Goal: Information Seeking & Learning: Check status

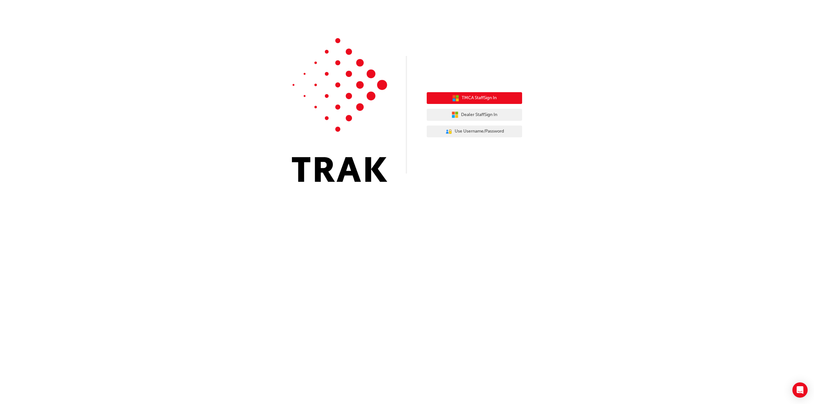
click at [479, 101] on span "TMCA Staff Sign In" at bounding box center [479, 97] width 35 height 7
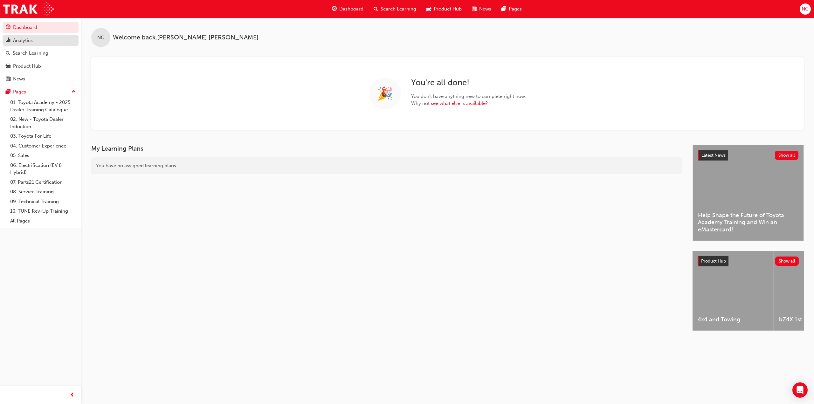
click at [19, 45] on link "Analytics" at bounding box center [41, 41] width 76 height 12
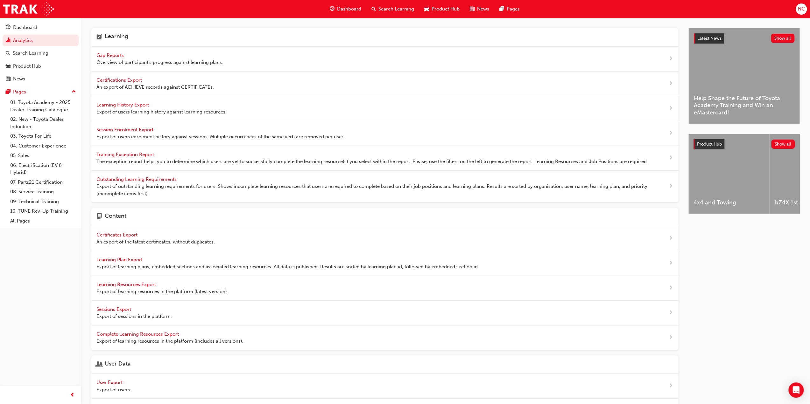
click at [112, 54] on span "Gap Reports" at bounding box center [110, 55] width 29 height 6
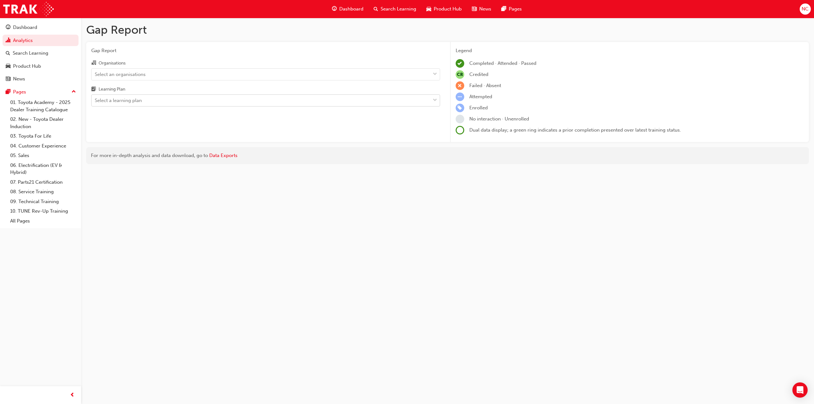
click at [124, 99] on div "Select a learning plan" at bounding box center [118, 100] width 47 height 7
click at [95, 99] on input "Learning Plan Select a learning plan" at bounding box center [95, 100] width 1 height 5
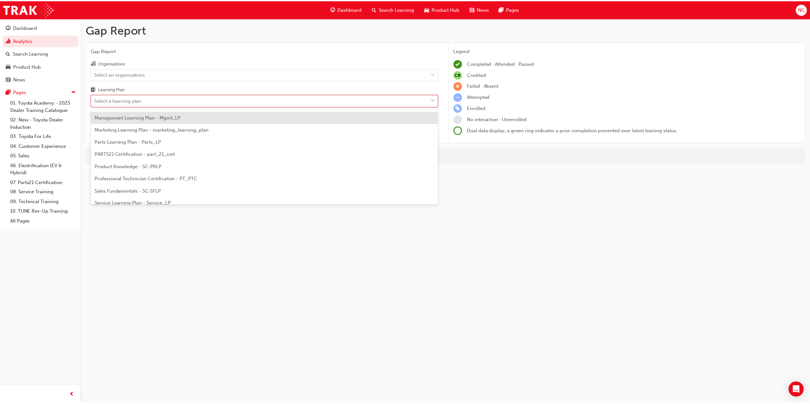
scroll to position [159, 0]
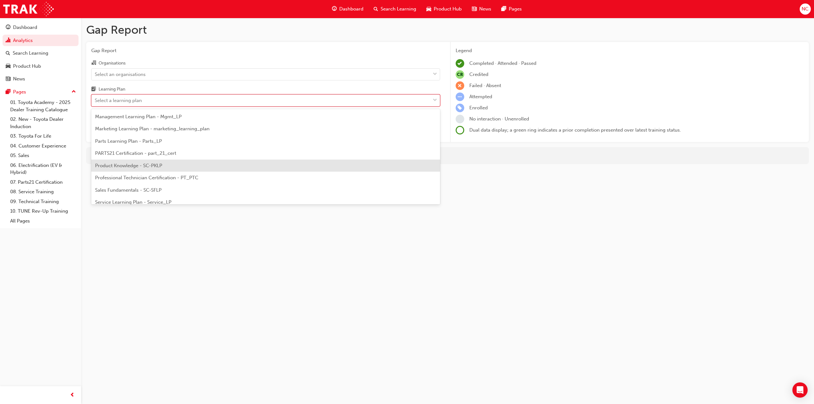
click at [134, 163] on span "Product Knowledge - SC-PKLP" at bounding box center [128, 166] width 67 height 6
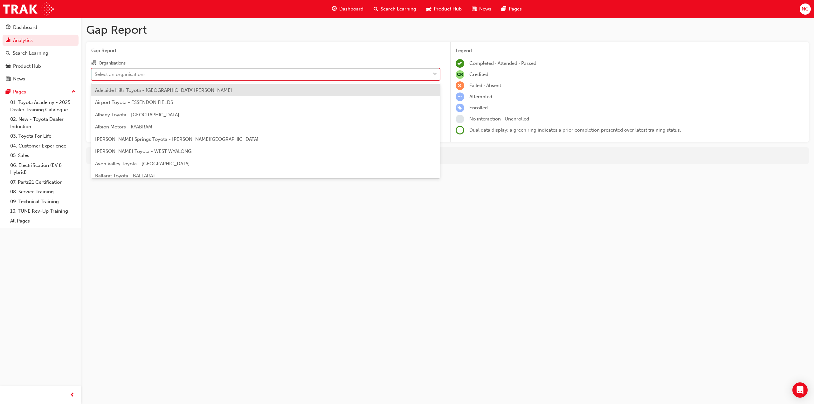
click at [132, 72] on div "Select an organisations" at bounding box center [120, 74] width 51 height 7
click at [95, 72] on input "Organisations option Adelaide Hills Toyota - MOUNT BARKER focused, 1 of 301. 30…" at bounding box center [95, 73] width 1 height 5
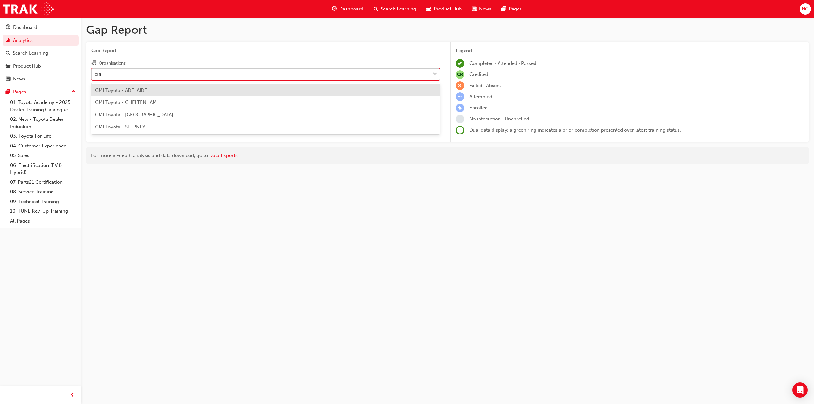
type input "cmi"
click at [134, 94] on div "CMI Toyota - ADELAIDE" at bounding box center [265, 90] width 349 height 12
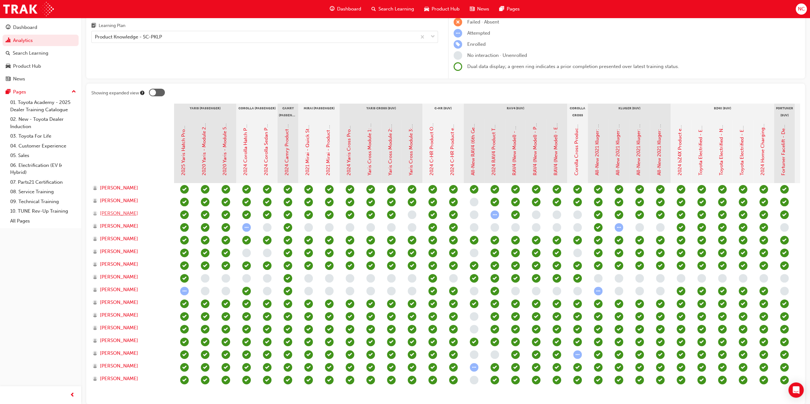
click at [110, 211] on span "Cassie Fungalei" at bounding box center [119, 213] width 38 height 7
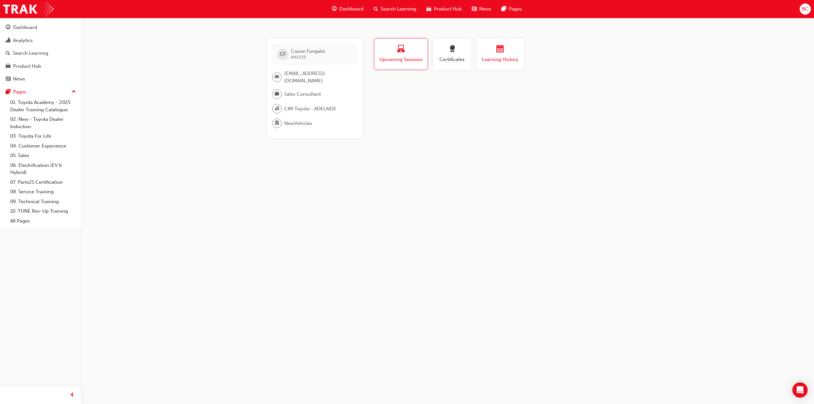
click at [489, 68] on button "Learning History" at bounding box center [500, 54] width 48 height 32
